Goal: Task Accomplishment & Management: Use online tool/utility

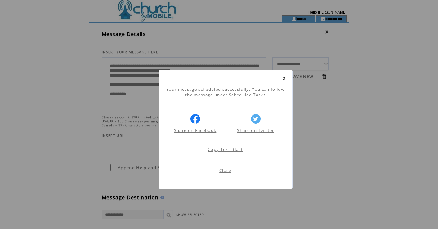
scroll to position [0, 0]
click at [283, 79] on link at bounding box center [284, 78] width 4 height 4
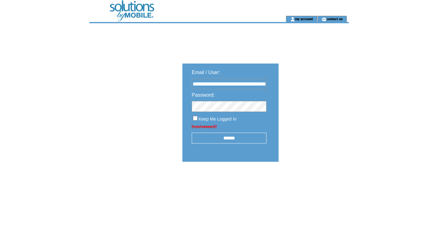
type input "**********"
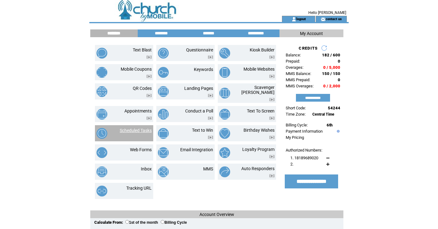
click at [135, 128] on link "Scheduled Tasks" at bounding box center [136, 130] width 32 height 5
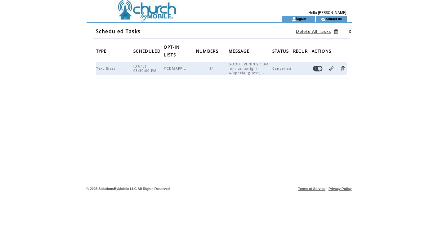
click at [331, 68] on link at bounding box center [331, 69] width 6 height 6
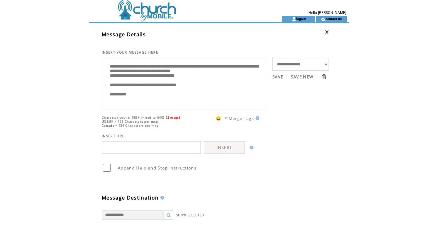
scroll to position [12, 0]
drag, startPoint x: 109, startPoint y: 68, endPoint x: 123, endPoint y: 114, distance: 47.6
click at [134, 11] on td at bounding box center [174, 8] width 170 height 16
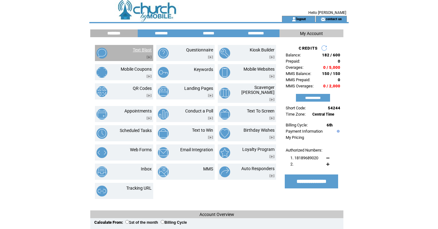
click at [140, 50] on link "Text Blast" at bounding box center [142, 49] width 19 height 5
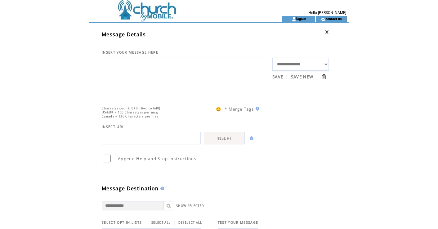
click at [138, 60] on textarea at bounding box center [183, 78] width 157 height 37
paste textarea "**********"
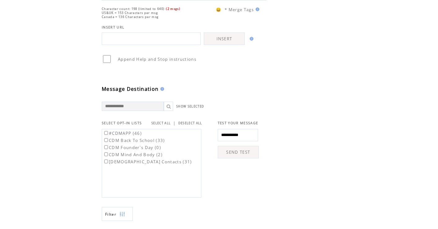
scroll to position [110, 0]
type textarea "**********"
click at [160, 124] on link "SELECT ALL" at bounding box center [160, 122] width 19 height 4
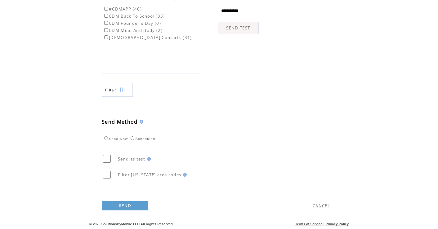
scroll to position [237, 0]
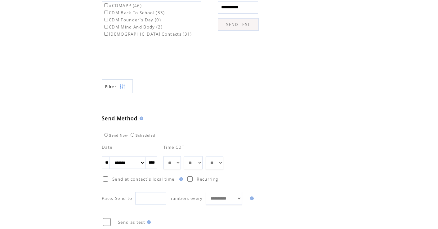
select select "*"
select select "**"
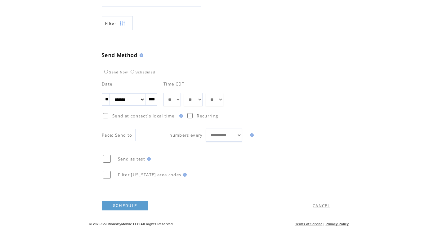
scroll to position [303, 0]
click at [126, 206] on link "SCHEDULE" at bounding box center [125, 205] width 47 height 9
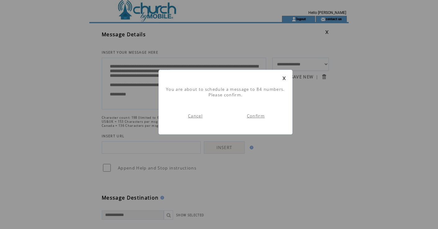
scroll to position [0, 0]
click at [260, 117] on link "Confirm" at bounding box center [256, 116] width 18 height 6
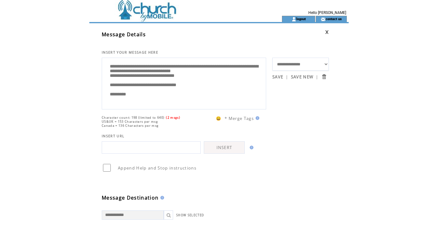
scroll to position [0, 0]
